Goal: Find specific page/section

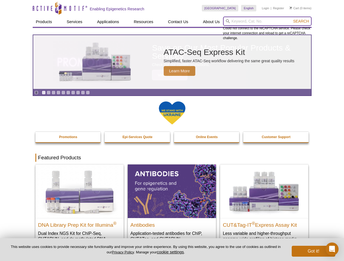
click at [267, 21] on input "search" at bounding box center [267, 21] width 88 height 9
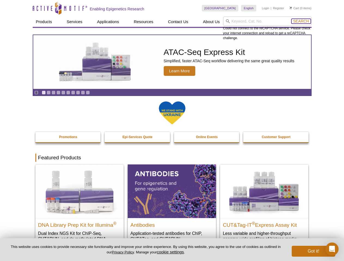
click at [301, 21] on span "Search" at bounding box center [301, 21] width 16 height 4
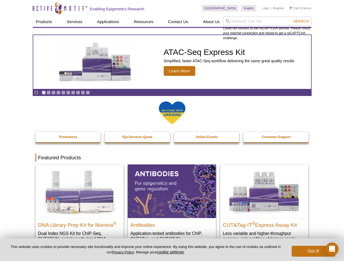
click at [36, 93] on icon "Pause" at bounding box center [37, 93] width 4 height 4
click at [44, 93] on link "Go to slide 1" at bounding box center [44, 93] width 4 height 4
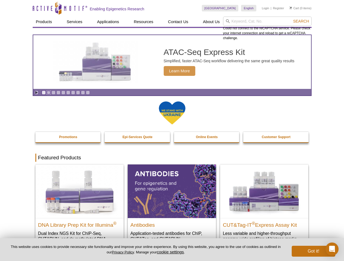
click at [48, 93] on link "Go to slide 2" at bounding box center [49, 93] width 4 height 4
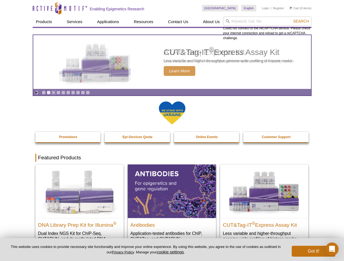
click at [53, 93] on link "Go to slide 3" at bounding box center [53, 93] width 4 height 4
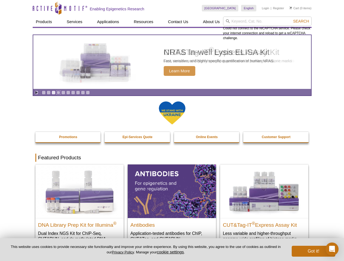
click at [58, 93] on link "Go to slide 4" at bounding box center [58, 93] width 4 height 4
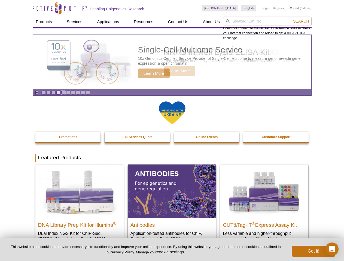
click at [63, 93] on link "Go to slide 5" at bounding box center [63, 93] width 4 height 4
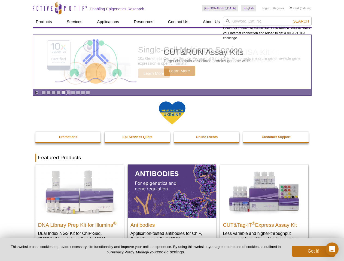
click at [68, 93] on link "Go to slide 6" at bounding box center [68, 93] width 4 height 4
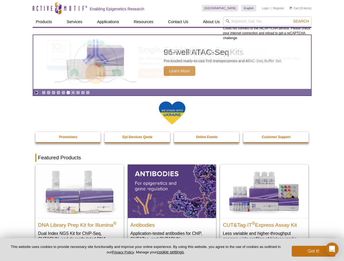
click at [73, 93] on link "Go to slide 7" at bounding box center [73, 93] width 4 height 4
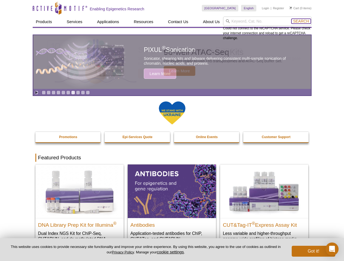
click at [301, 21] on span "Search" at bounding box center [301, 21] width 16 height 4
